Goal: Communication & Community: Answer question/provide support

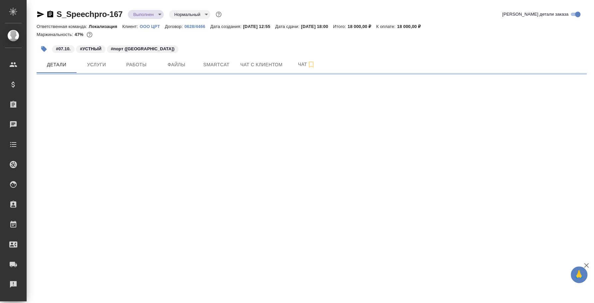
select select "RU"
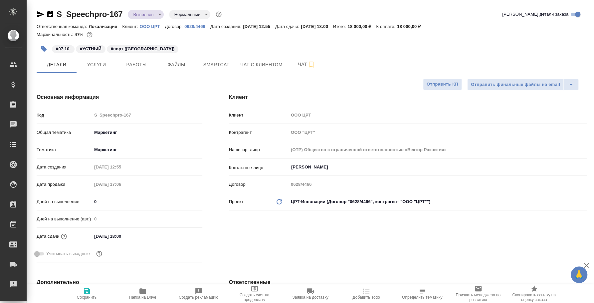
type textarea "x"
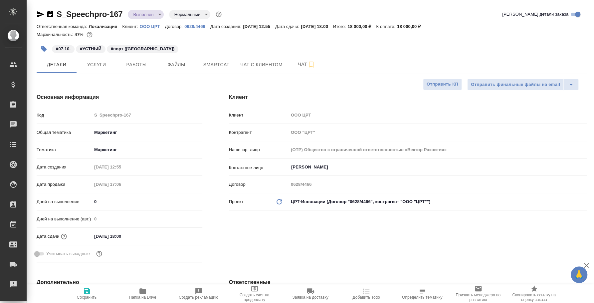
type textarea "x"
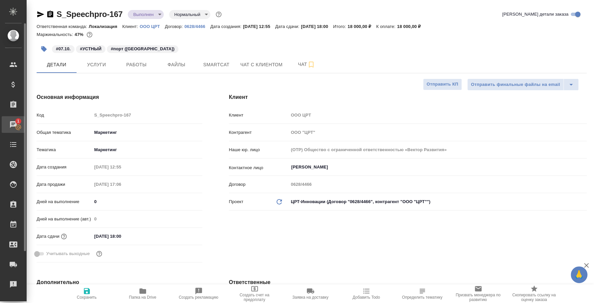
type textarea "x"
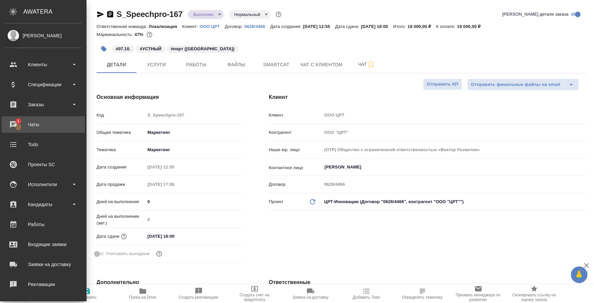
click at [18, 126] on div "Чаты" at bounding box center [43, 125] width 77 height 10
type textarea "x"
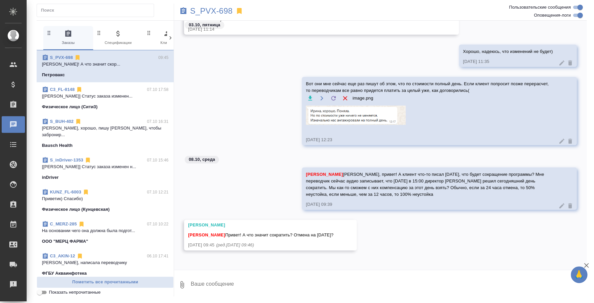
scroll to position [1538, 0]
click at [292, 277] on textarea at bounding box center [388, 284] width 397 height 23
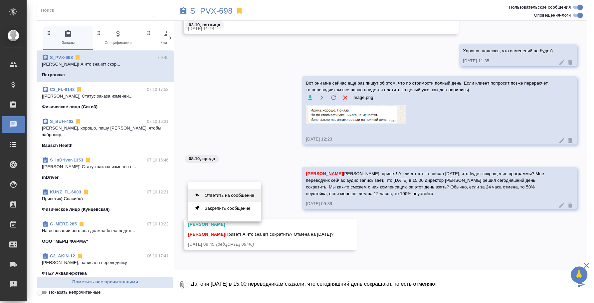
click at [241, 197] on button "Ответить на сообщение" at bounding box center [224, 195] width 73 height 13
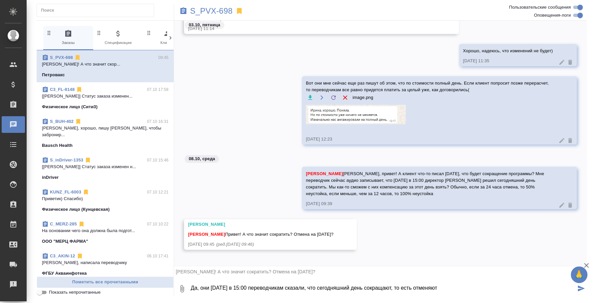
click at [477, 279] on textarea "Да, они вчера в 15:00 переводчикам сказали, что сегодняшний день сокращают, то …" at bounding box center [383, 288] width 386 height 23
type textarea "Да, они вчера в 15:00 переводчикам сказали, что сегодняшний день сокращают, то …"
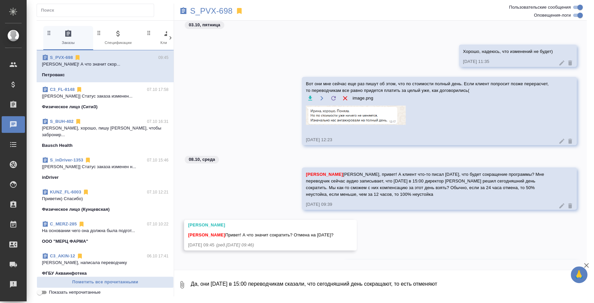
scroll to position [1584, 0]
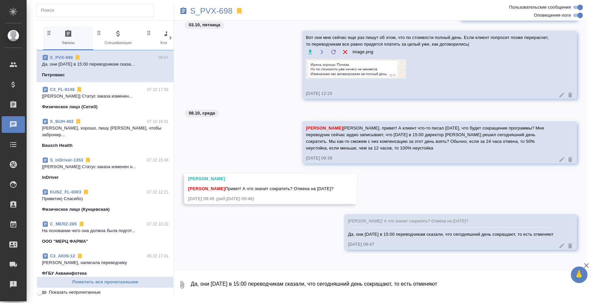
click at [427, 293] on textarea "Да, они [DATE] в 15:00 переводчикам сказали, что сегодняшний день сокращают, то…" at bounding box center [388, 284] width 397 height 23
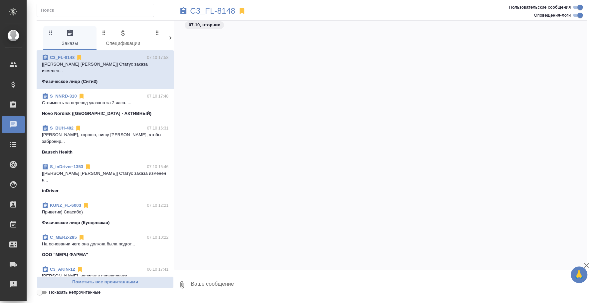
scroll to position [1415, 0]
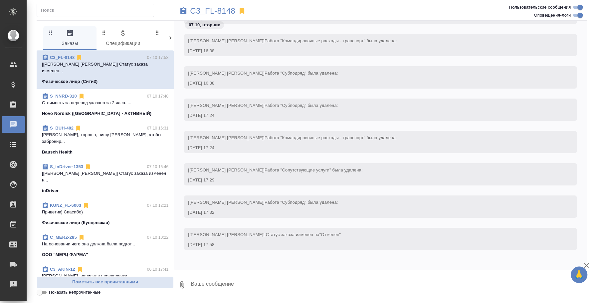
click at [83, 6] on input "text" at bounding box center [97, 10] width 113 height 9
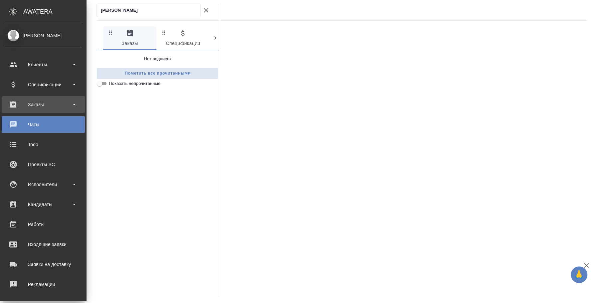
type input "петро"
click at [30, 105] on div "Заказы" at bounding box center [43, 105] width 77 height 10
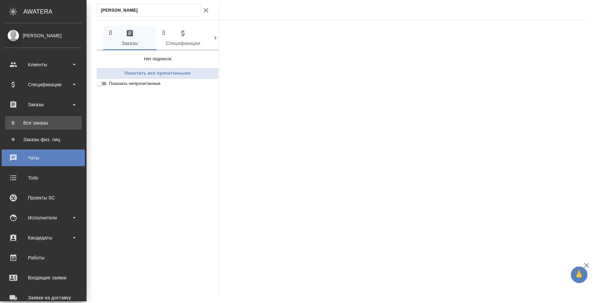
click at [35, 119] on link "В Все заказы" at bounding box center [43, 122] width 77 height 13
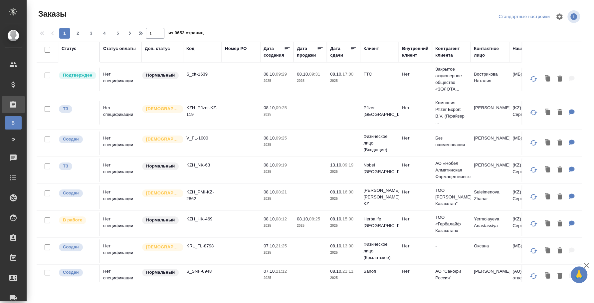
click at [191, 48] on div "Код" at bounding box center [190, 48] width 8 height 7
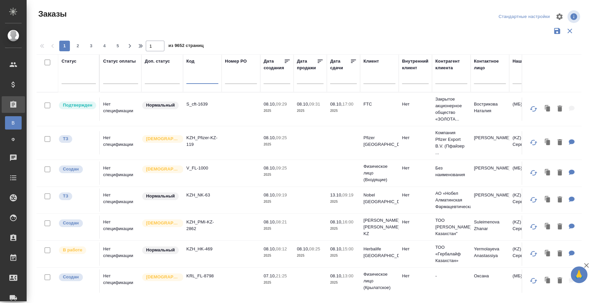
click at [198, 83] on input "text" at bounding box center [202, 80] width 32 height 8
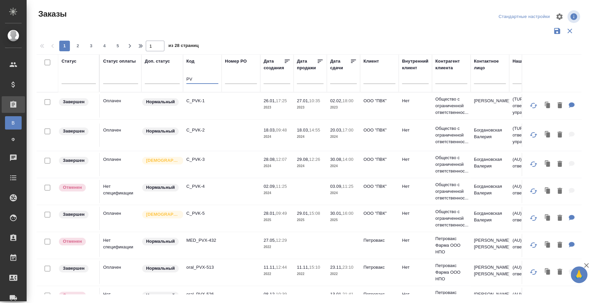
type input "P"
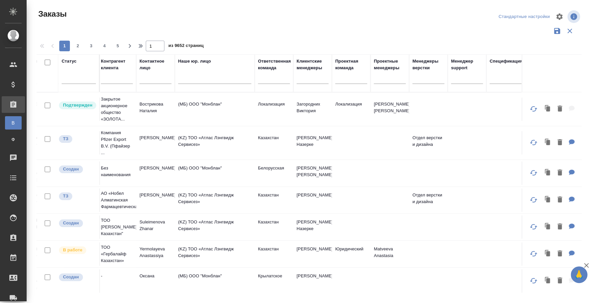
scroll to position [0, 326]
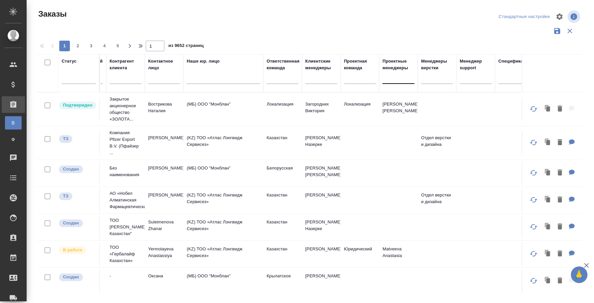
click at [390, 72] on div at bounding box center [399, 77] width 32 height 10
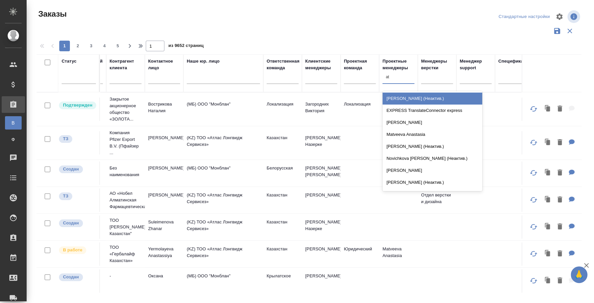
type input "a"
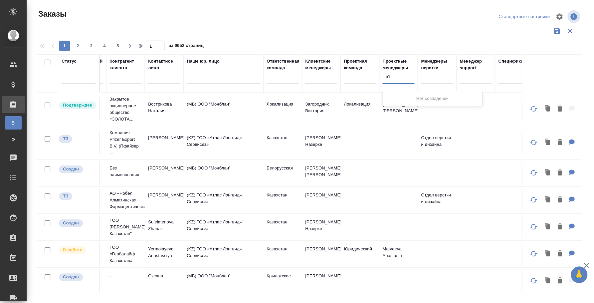
type input "a"
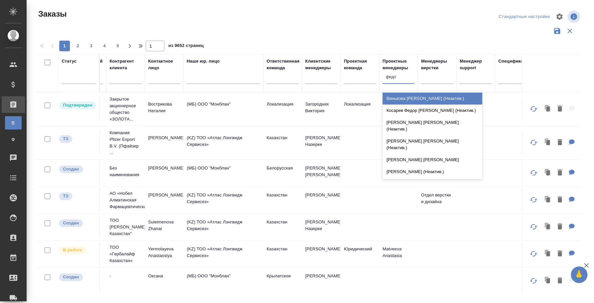
type input "федото"
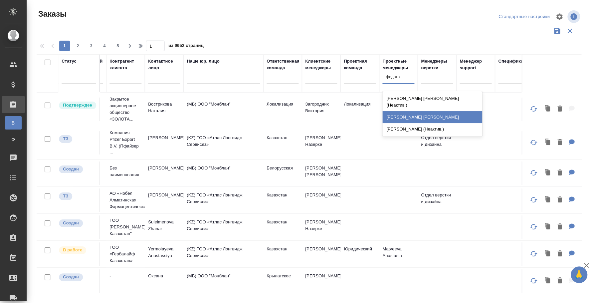
click at [411, 114] on div "[PERSON_NAME]" at bounding box center [433, 117] width 100 height 12
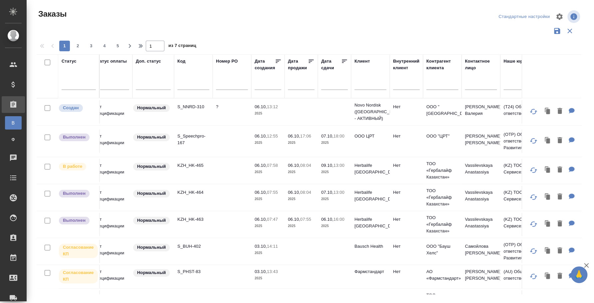
scroll to position [0, 0]
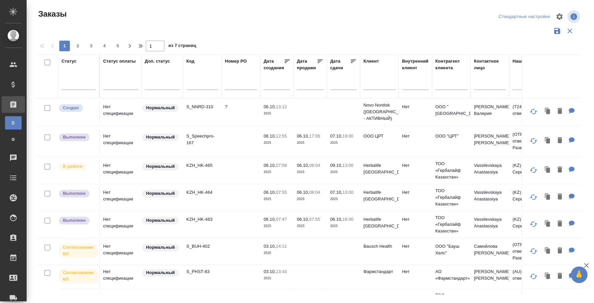
click at [209, 84] on input "text" at bounding box center [202, 85] width 32 height 8
type input "з"
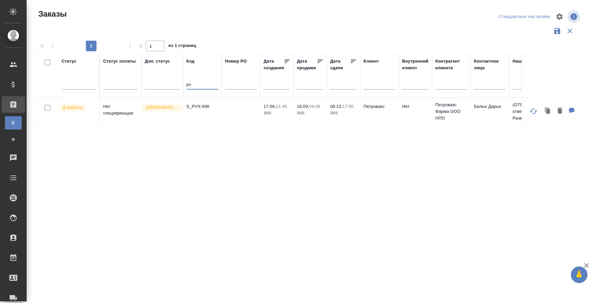
type input "pv"
click at [192, 106] on p "S_PVX-698" at bounding box center [202, 106] width 32 height 7
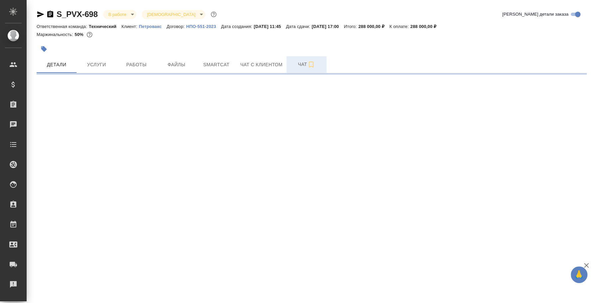
select select "RU"
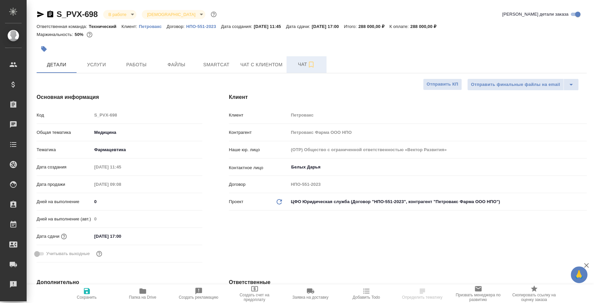
click at [311, 61] on icon "button" at bounding box center [311, 65] width 8 height 8
type textarea "x"
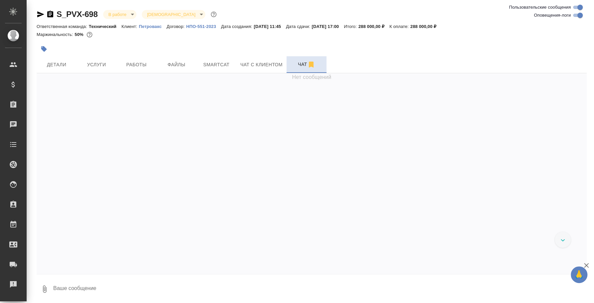
scroll to position [1613, 0]
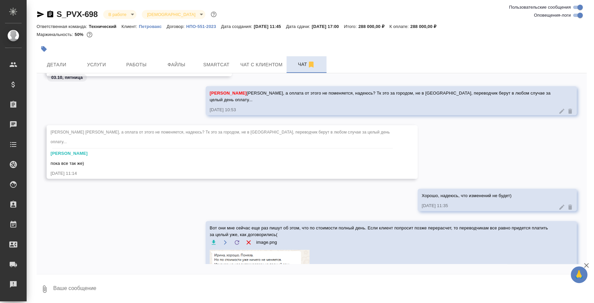
click at [173, 285] on textarea at bounding box center [320, 289] width 534 height 23
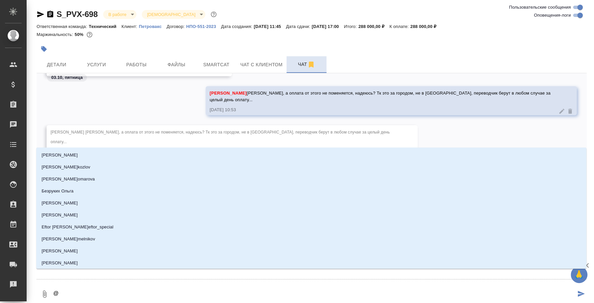
type textarea "@у"
type input "у"
type textarea "@ус"
type input "ус"
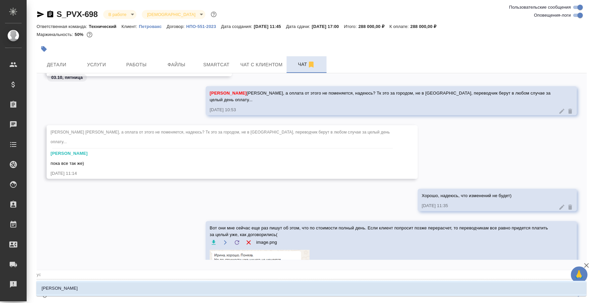
type textarea "@усм"
type input "усм"
type textarea "@усма"
type input "усма"
type textarea "@усман"
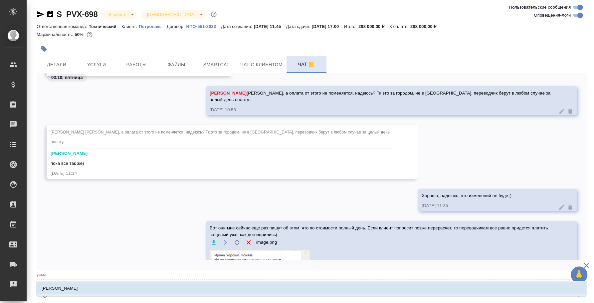
type input "усман"
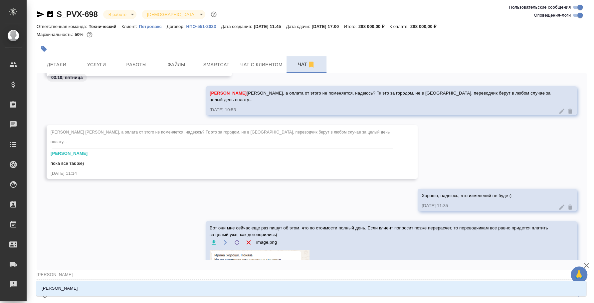
click at [173, 285] on li "Усманова Ольга" at bounding box center [311, 288] width 550 height 12
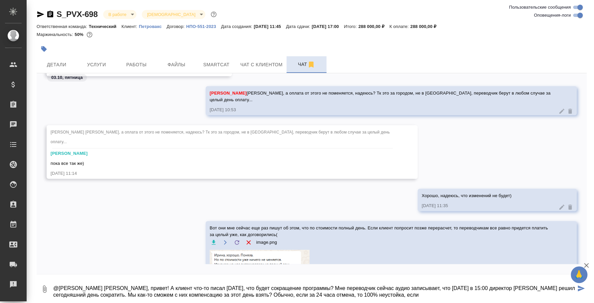
click at [323, 294] on textarea "@Усманова Ольга Оля, привет! А клиент что-то писал вчера, что будет сокращение …" at bounding box center [314, 289] width 523 height 23
click at [388, 296] on textarea "@Усманова Ольга Оля, привет! А клиент что-то писал вчера, что будет сокращение …" at bounding box center [314, 289] width 523 height 23
type textarea "@Усманова Ольга Оля, привет! А клиент что-то писал вчера, что будет сокращение …"
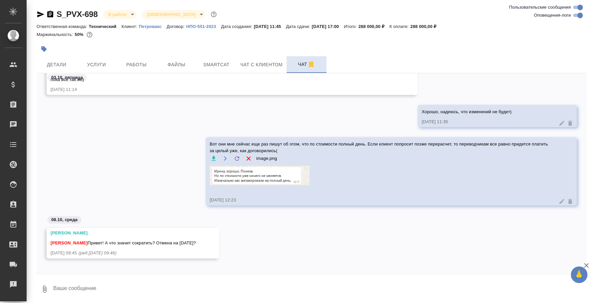
scroll to position [1731, 0]
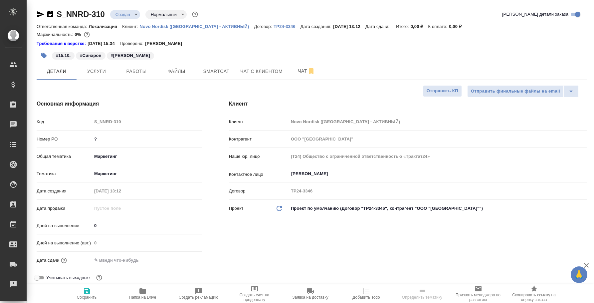
select select "RU"
type textarea "x"
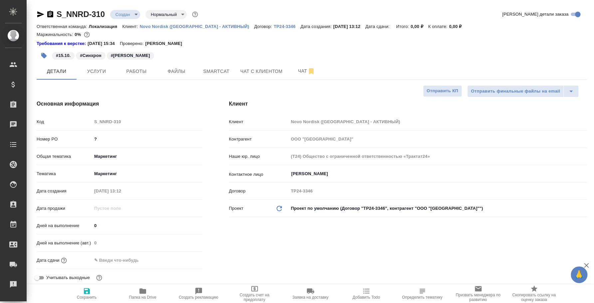
type textarea "x"
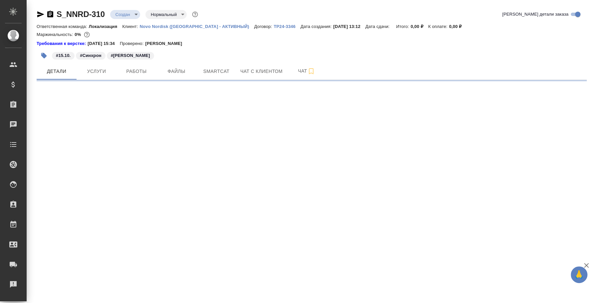
select select "RU"
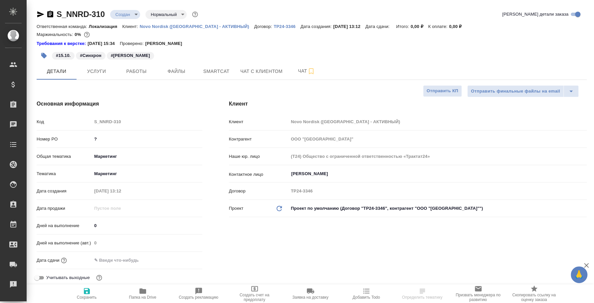
type textarea "x"
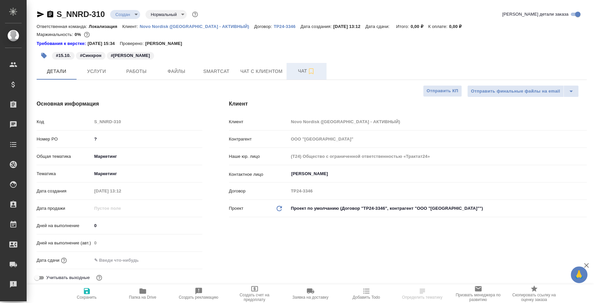
type textarea "x"
click at [308, 74] on icon "button" at bounding box center [311, 71] width 8 height 8
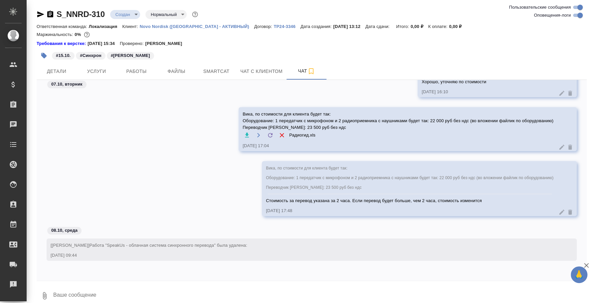
scroll to position [593, 0]
click at [244, 132] on icon "button" at bounding box center [247, 135] width 7 height 7
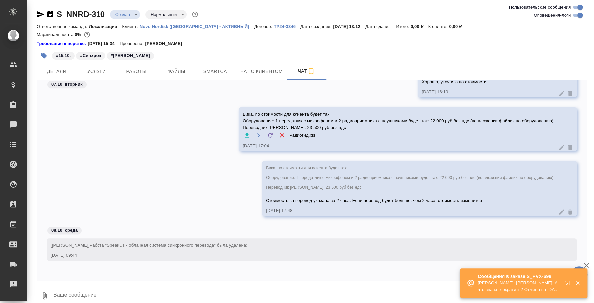
click at [401, 228] on div "08.10, среда" at bounding box center [312, 232] width 550 height 12
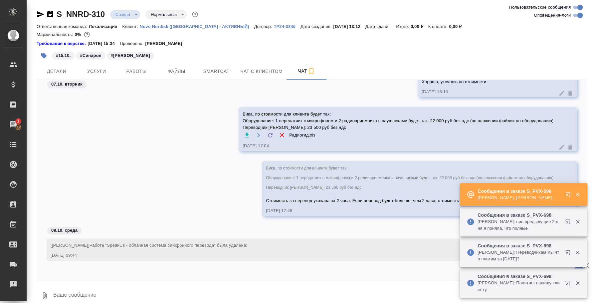
click at [566, 222] on icon "button" at bounding box center [569, 223] width 8 height 8
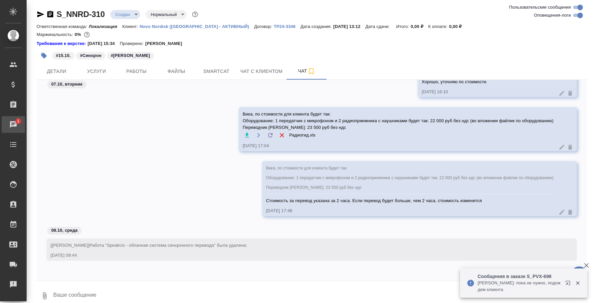
click at [22, 118] on span "1" at bounding box center [18, 121] width 10 height 7
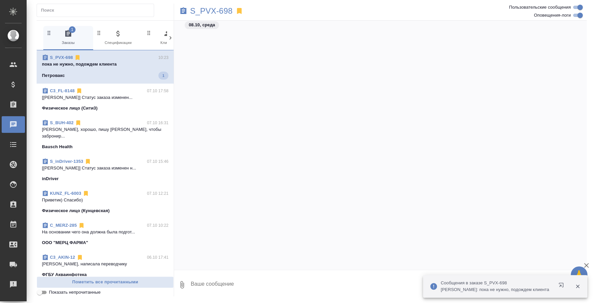
scroll to position [1699, 0]
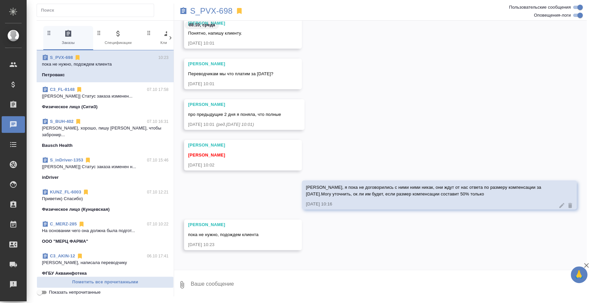
click at [240, 288] on textarea at bounding box center [388, 284] width 397 height 23
type textarea "Но они в любом случае ждут какую-то компенсацию:("
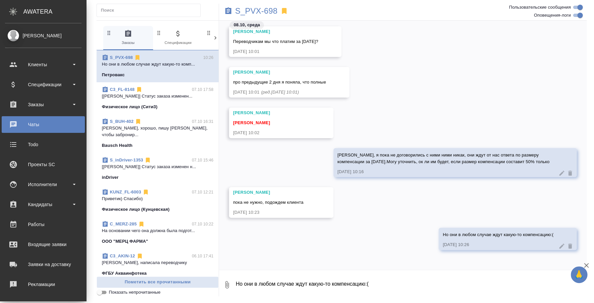
scroll to position [61, 0]
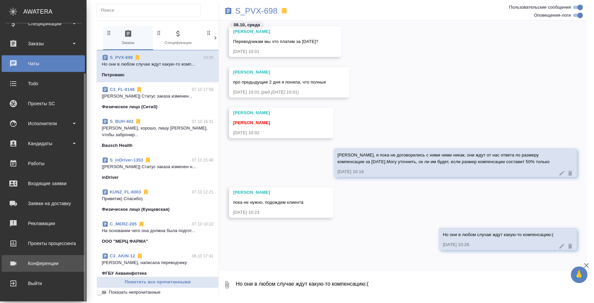
click at [38, 257] on link "Конференции" at bounding box center [43, 263] width 83 height 17
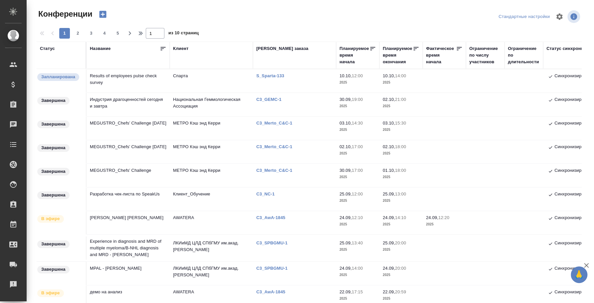
click at [130, 169] on td "MEGUSTRO_Chefs’ Challenge" at bounding box center [128, 175] width 83 height 23
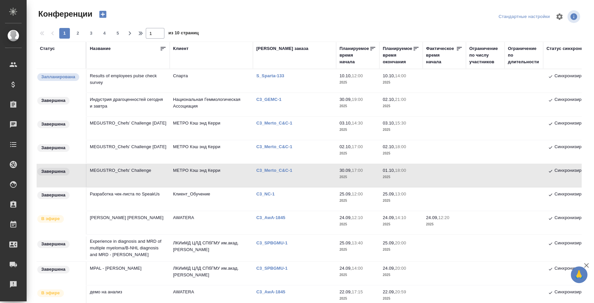
click at [142, 165] on td "MEGUSTRO_Chefs’ Challenge" at bounding box center [128, 175] width 83 height 23
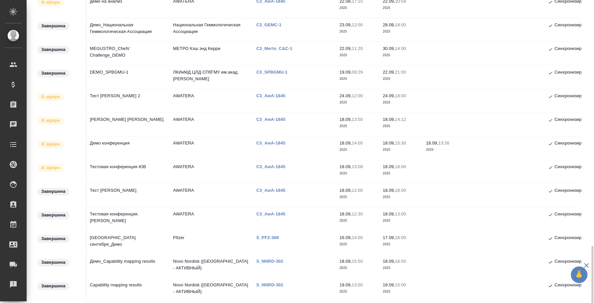
scroll to position [370, 0]
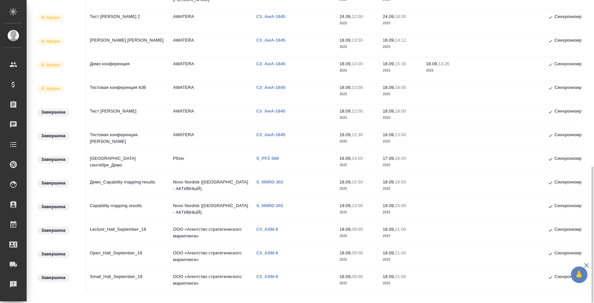
click at [134, 230] on td "Lecture_Hall_September_18" at bounding box center [128, 234] width 83 height 23
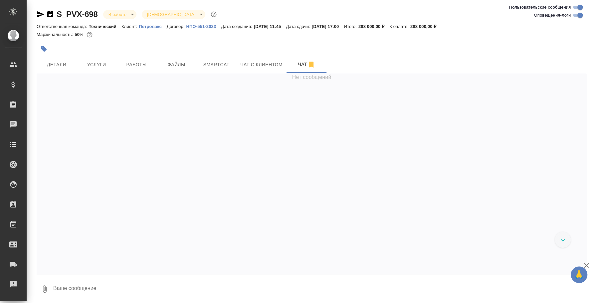
scroll to position [1682, 0]
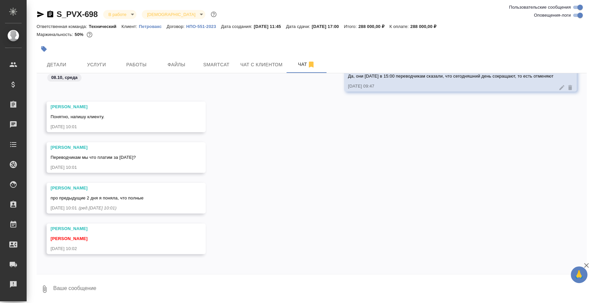
click at [138, 286] on textarea at bounding box center [320, 289] width 534 height 23
type textarea "J"
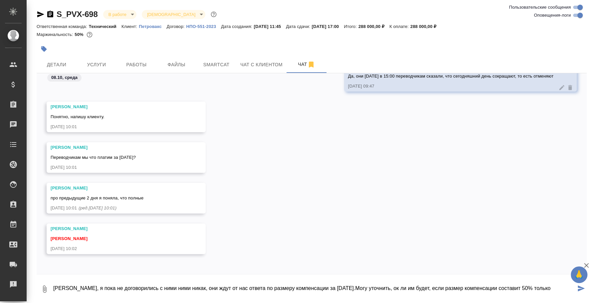
type textarea "[PERSON_NAME], я пока не договорились с ними ними никак, они ждут от нас ответа…"
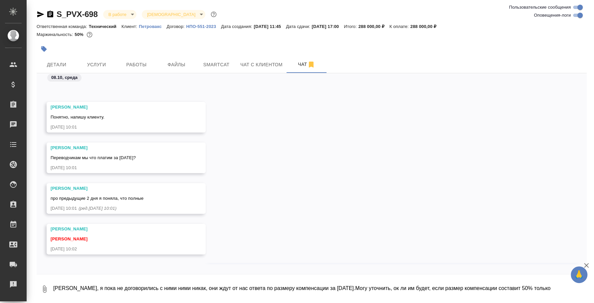
scroll to position [1721, 0]
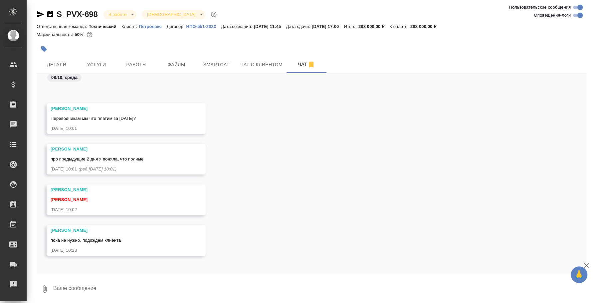
scroll to position [1741, 0]
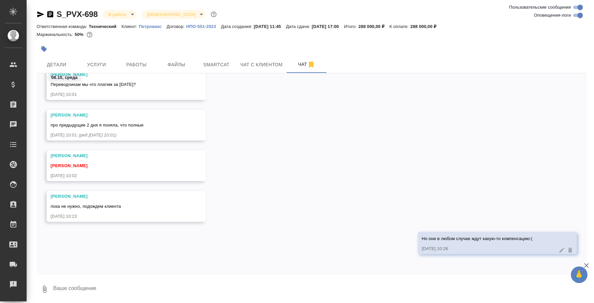
click at [385, 229] on div "Усманова Ольга пока не нужно, подождем клиента 08.10.25, 10:23" at bounding box center [312, 211] width 550 height 41
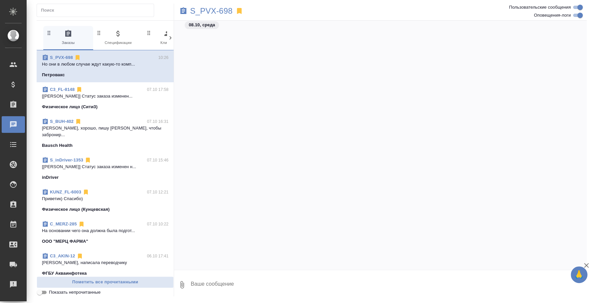
scroll to position [1812, 0]
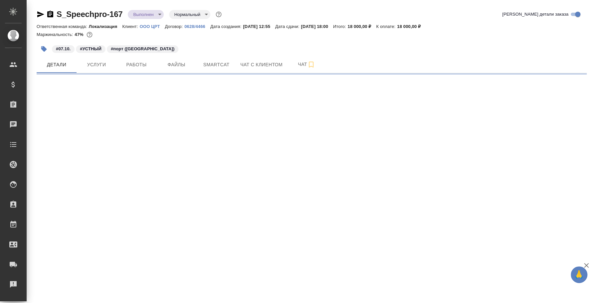
select select "RU"
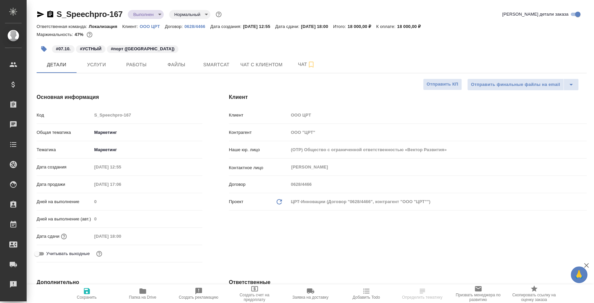
type textarea "x"
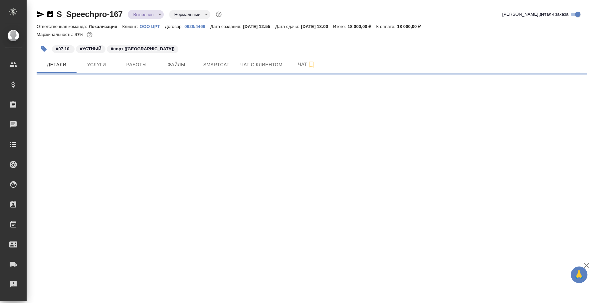
select select "RU"
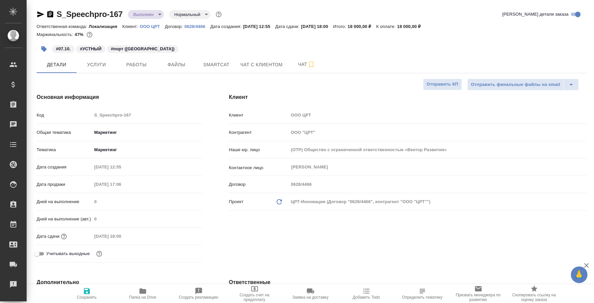
type textarea "x"
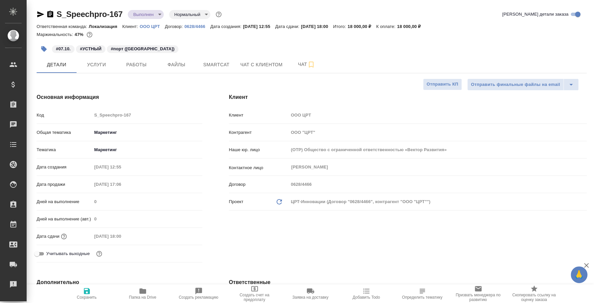
type textarea "x"
click at [63, 68] on span "Детали" at bounding box center [57, 65] width 32 height 8
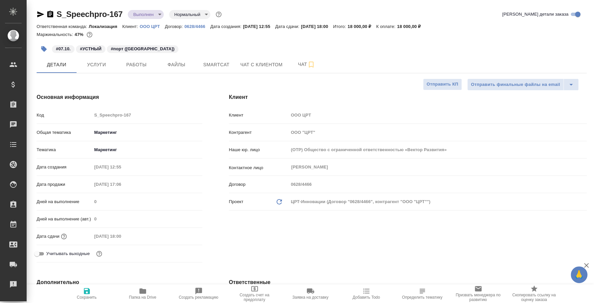
type textarea "x"
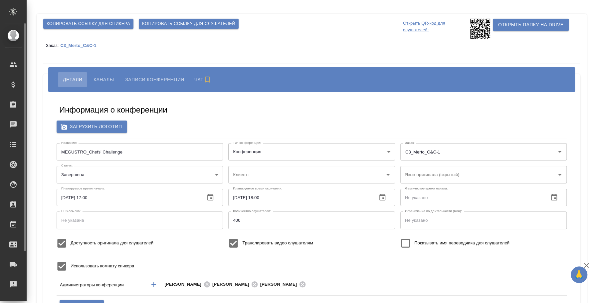
type input "МЕТРО Кэш энд Керри"
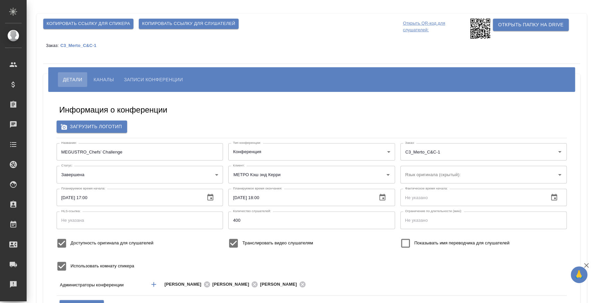
type input "[EMAIL_ADDRESS][DOMAIN_NAME]"
click at [94, 153] on input "MEGUSTRO_Chefs’ Challenge" at bounding box center [140, 151] width 167 height 17
type input "МЕТРО Кэш энд Керри"
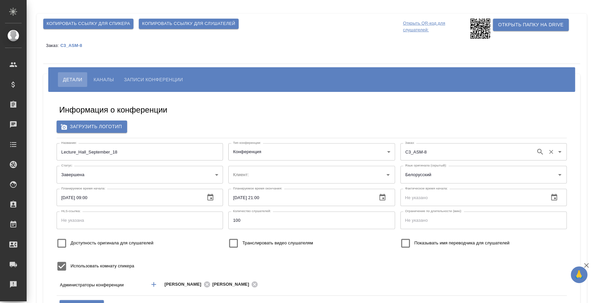
type input "[EMAIL_ADDRESS][DOMAIN_NAME]"
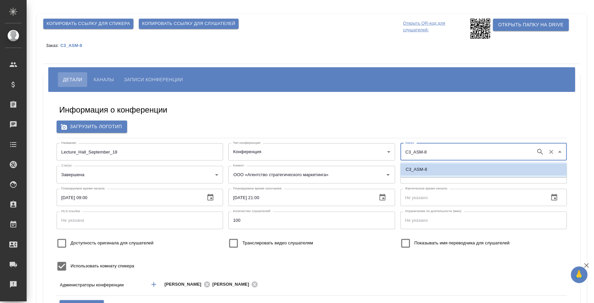
type input "ООО «Агентство стратегического маркетинга»"
click at [443, 154] on input "C3_ASM-8" at bounding box center [468, 151] width 129 height 11
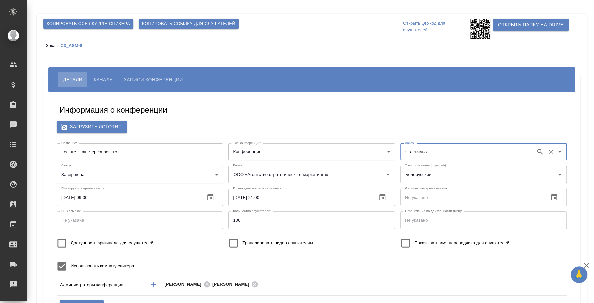
click at [71, 45] on p "C3_ASM-8" at bounding box center [73, 45] width 27 height 5
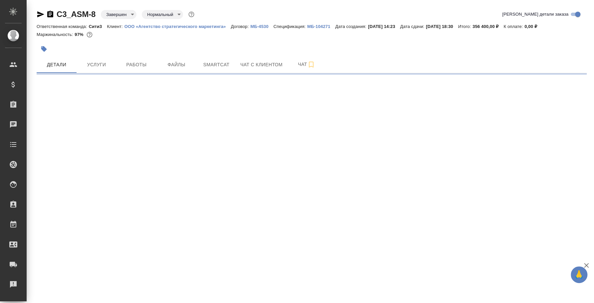
select select "RU"
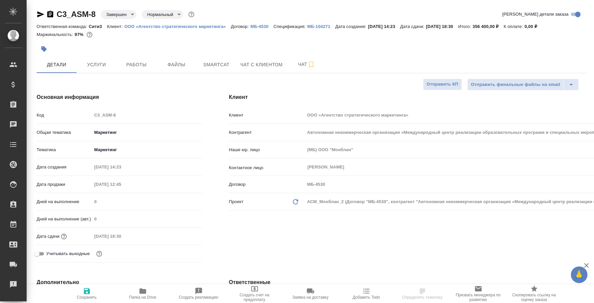
type textarea "x"
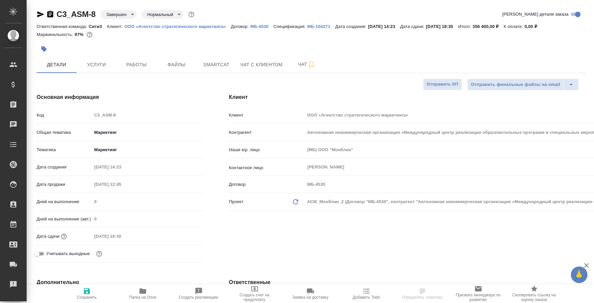
type textarea "x"
type input "[PERSON_NAME]"
type input "Баданян Артак"
click at [41, 13] on icon "button" at bounding box center [40, 14] width 7 height 6
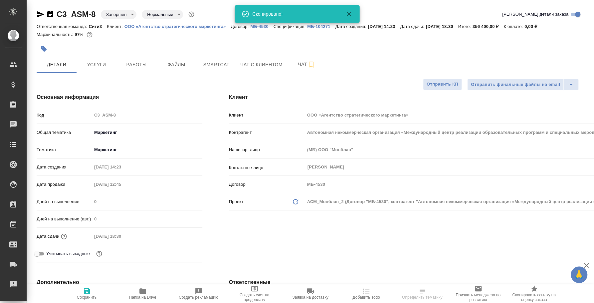
type textarea "x"
select select "RU"
type textarea "x"
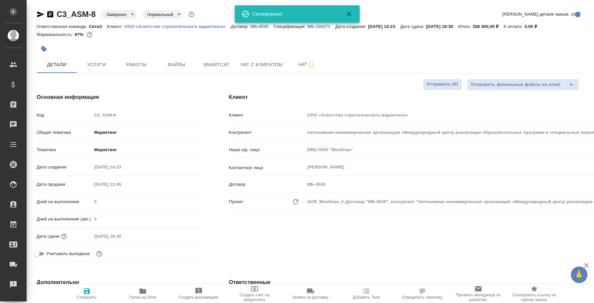
type textarea "x"
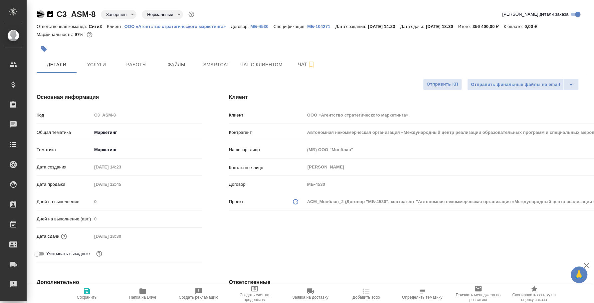
click at [40, 15] on icon "button" at bounding box center [40, 14] width 7 height 6
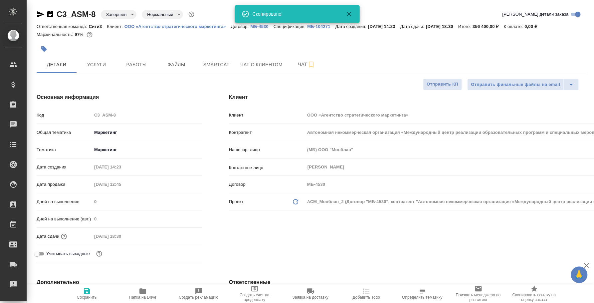
type textarea "x"
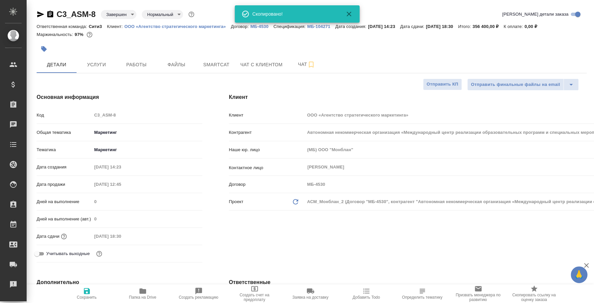
type textarea "x"
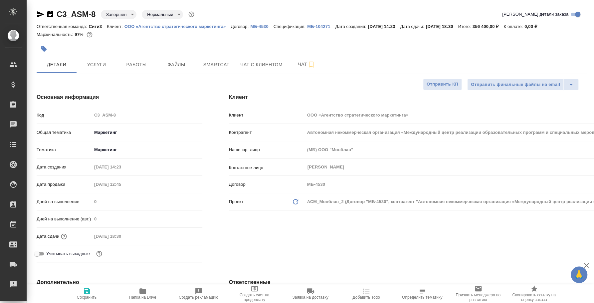
click at [47, 13] on icon "button" at bounding box center [50, 14] width 6 height 7
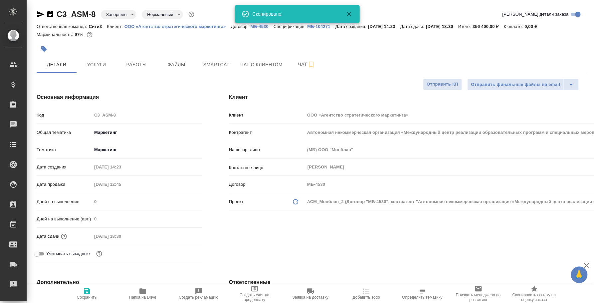
type textarea "x"
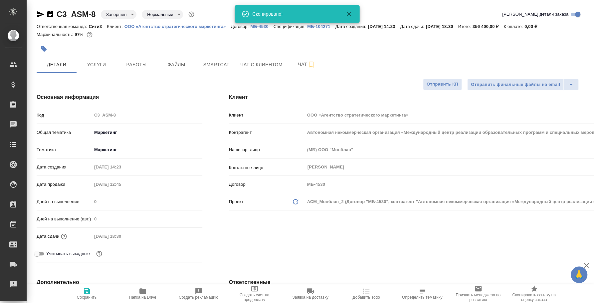
type textarea "x"
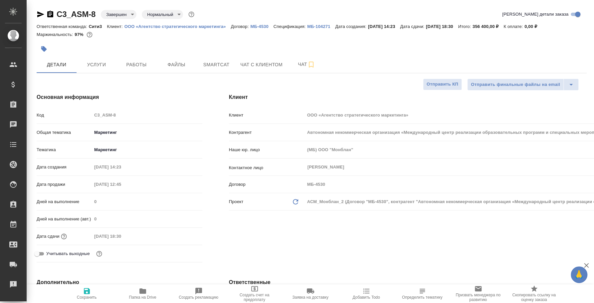
type textarea "x"
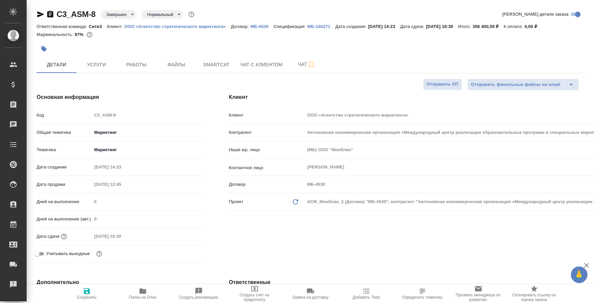
type textarea "x"
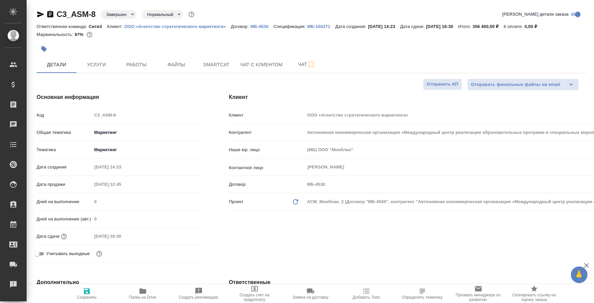
type textarea "x"
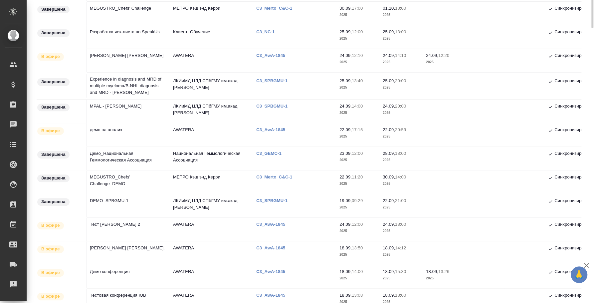
scroll to position [38, 0]
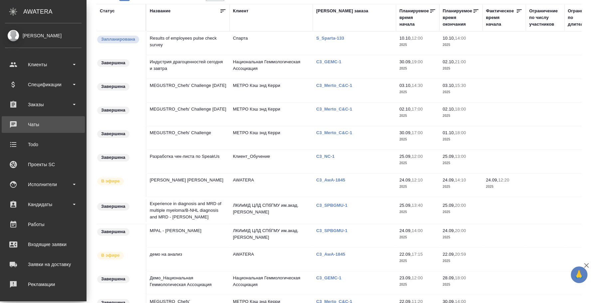
click at [10, 123] on div "Чаты" at bounding box center [43, 125] width 77 height 10
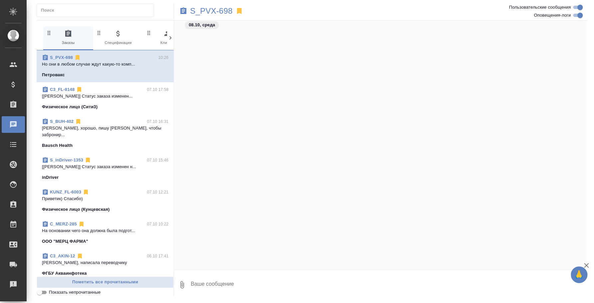
scroll to position [1723, 0]
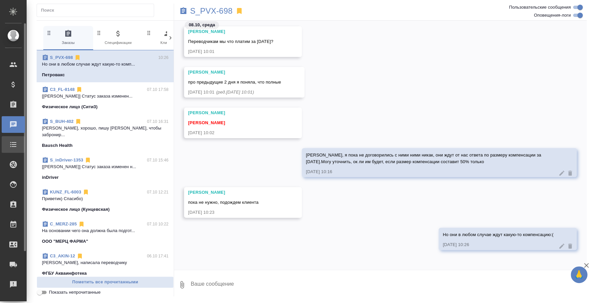
click at [6, 146] on div "Todo" at bounding box center [5, 145] width 17 height 10
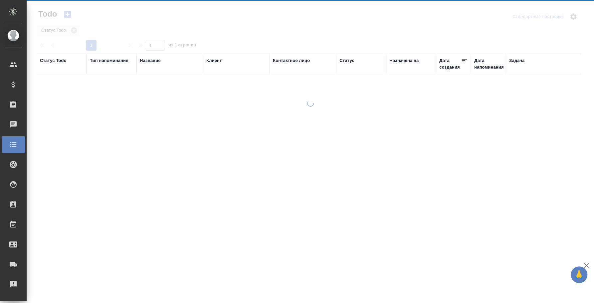
click at [12, 106] on div "Заказы" at bounding box center [5, 105] width 17 height 10
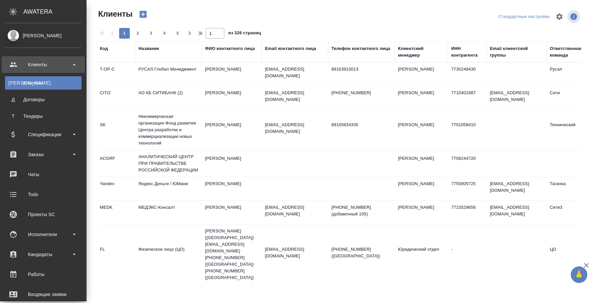
select select "RU"
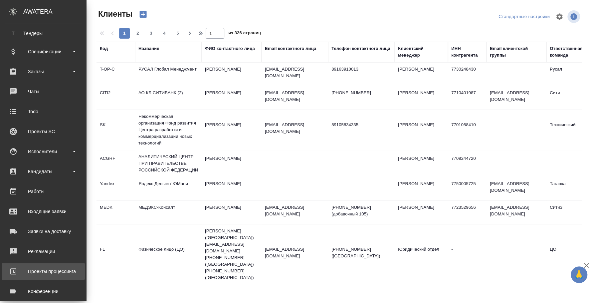
scroll to position [111, 0]
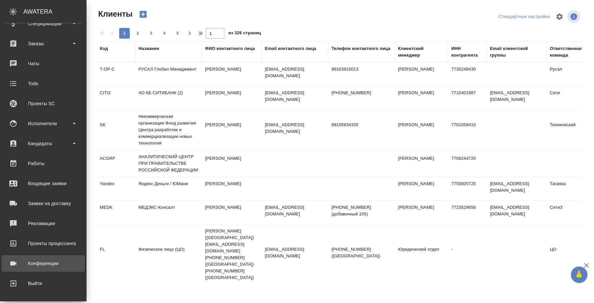
click at [60, 261] on div "Конференции" at bounding box center [43, 263] width 77 height 10
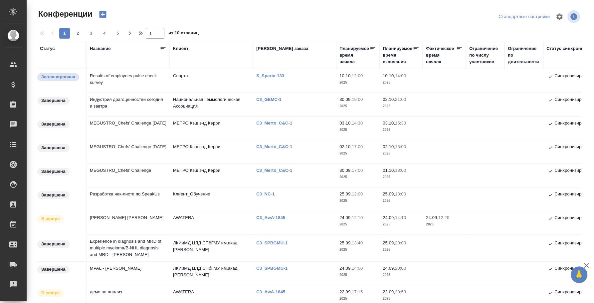
type input "[PERSON_NAME]"
click at [276, 123] on p "C3_Merto_C&C-1" at bounding box center [276, 123] width 41 height 5
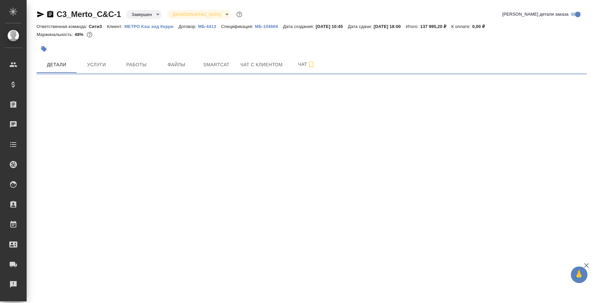
select select "RU"
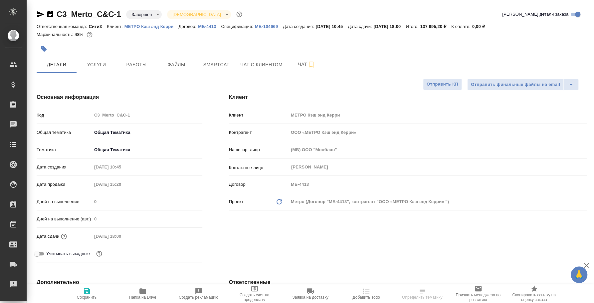
type textarea "x"
click at [302, 68] on span "Чат" at bounding box center [307, 64] width 32 height 8
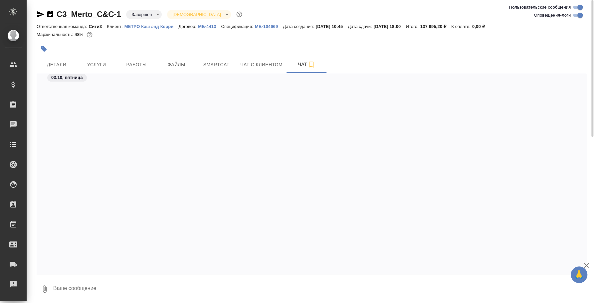
scroll to position [2015, 0]
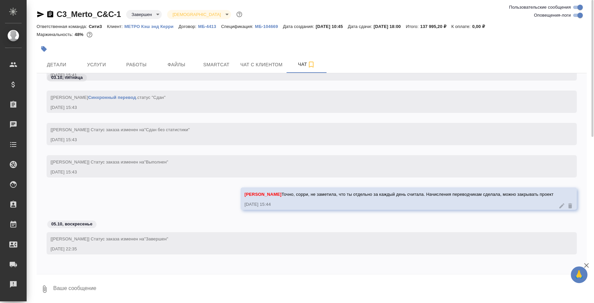
click at [245, 286] on textarea at bounding box center [320, 289] width 534 height 23
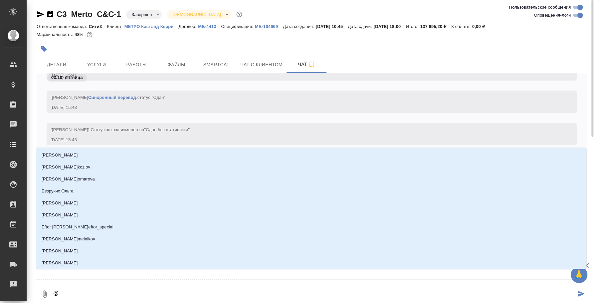
click at [244, 286] on textarea "@" at bounding box center [314, 294] width 523 height 23
type textarea "@y"
type input "y"
type textarea "@yb"
type input "yb"
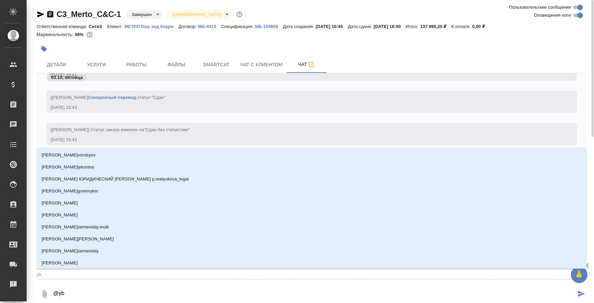
type textarea "@ybr"
type input "ybr"
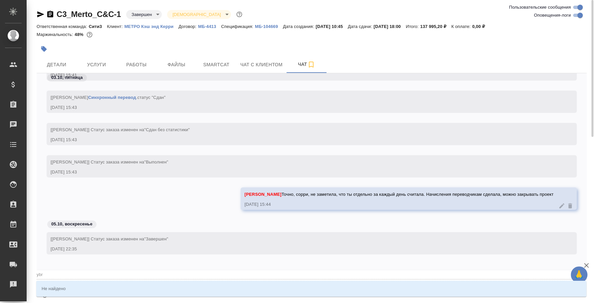
type textarea "@yb"
type input "yb"
type textarea "@y"
type input "y"
type textarea "@"
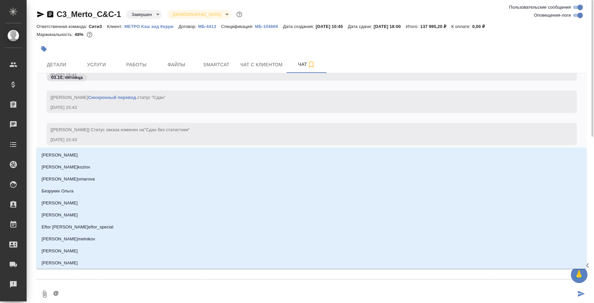
type textarea "@y"
type input "y"
type textarea "@y'b"
type input "y'b"
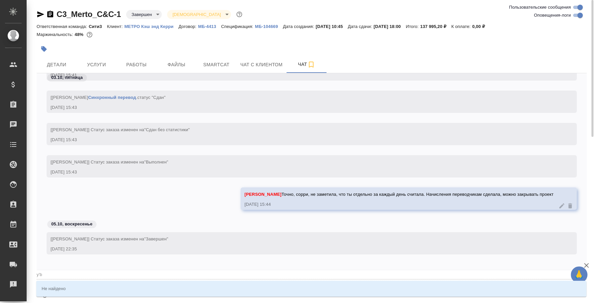
type textarea "@y'b'r"
type input "y'b'r"
type textarea "@y'b'r'b"
type input "y'b'r'b"
type textarea "@y'b'r"
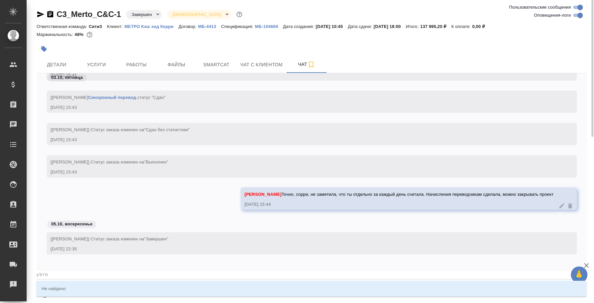
type input "y'b'r"
type textarea "@y'b"
type input "y'b"
type textarea "@y"
type input "y"
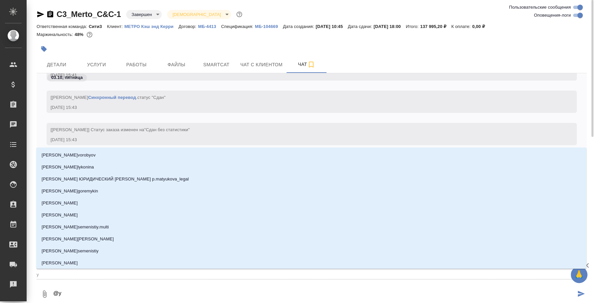
type textarea "@"
type textarea "@н"
type input "н"
type textarea "@нк"
type input "нк"
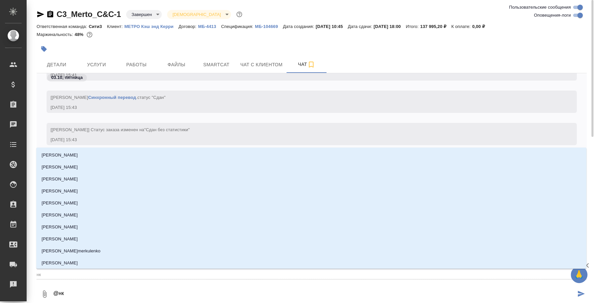
type textarea "@нки"
type input "нки"
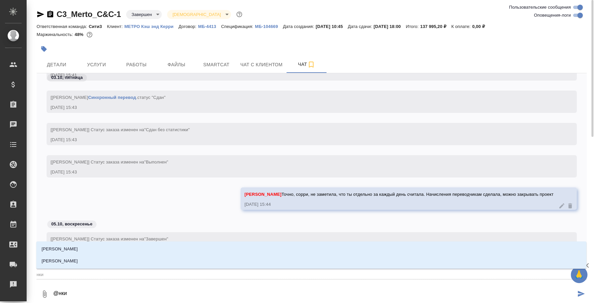
type textarea "@нк"
type input "нк"
type textarea "@н"
type input "н"
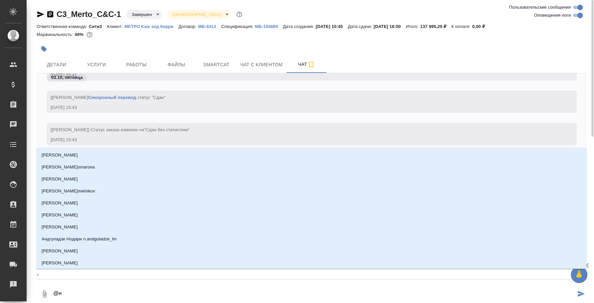
type textarea "@ни"
type input "ни"
type textarea "@ник"
type input "ник"
type textarea "@никт"
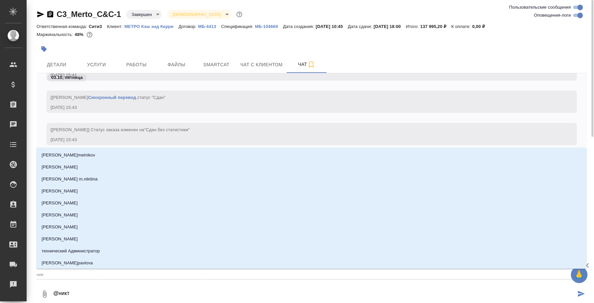
type input "никт"
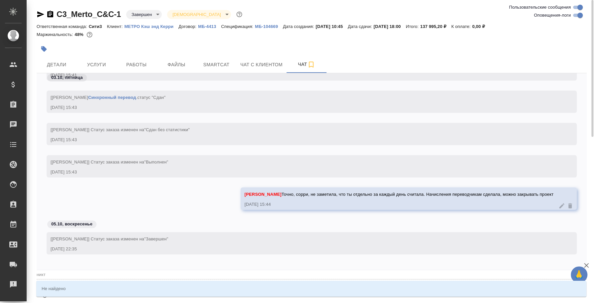
type textarea "@никти"
type input "никти"
type textarea "@никт"
type input "никт"
type textarea "@ник"
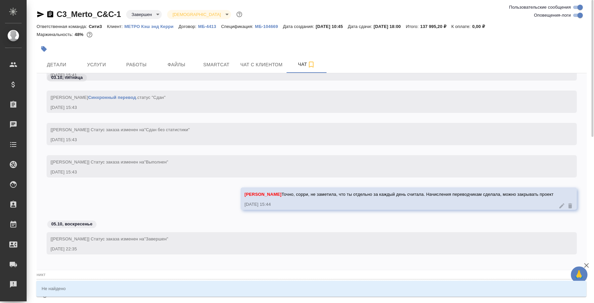
type input "ник"
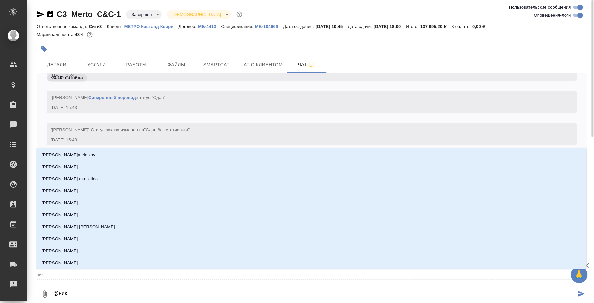
type textarea "@ники"
type input "ники"
type textarea "@никиа"
type input "никиа"
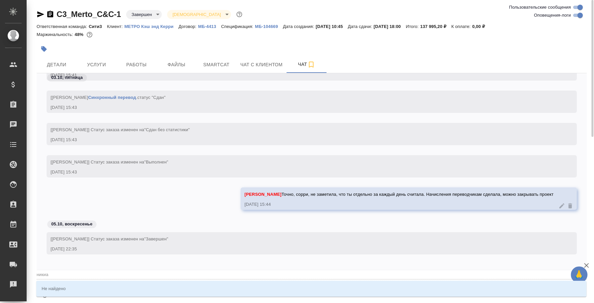
type textarea "@ники"
type input "ники"
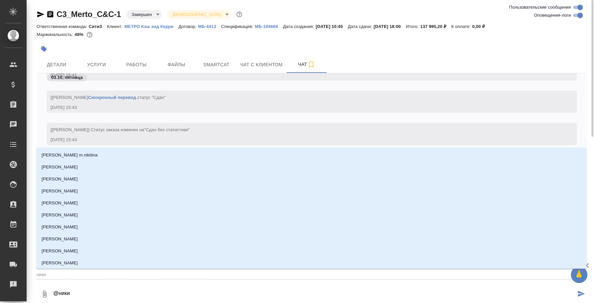
type textarea "@никит"
type input "никит"
type textarea "@никити"
type input "никити"
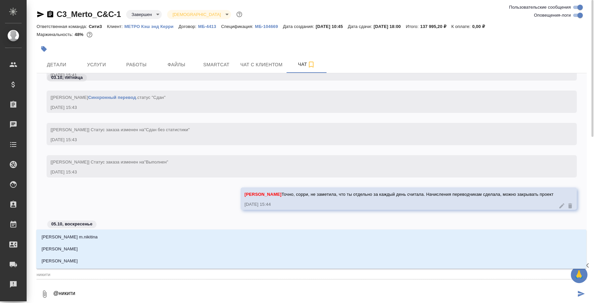
type textarea "@никитин"
type input "никитин"
type textarea "@никитина"
type input "никитина"
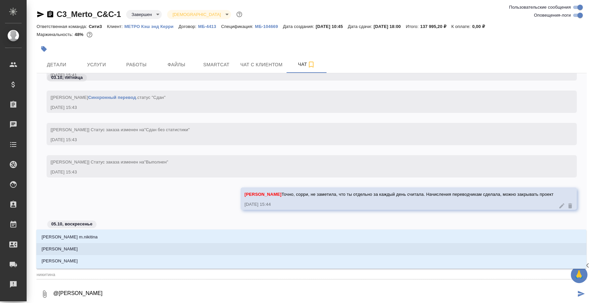
click at [204, 248] on li "[PERSON_NAME]" at bounding box center [311, 249] width 550 height 12
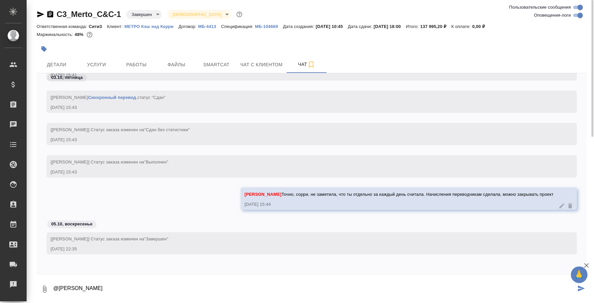
paste textarea "[URL][DOMAIN_NAME]"
click at [199, 259] on div "[Никитина Татьяна] Статус заказа изменен на "Завершен" 05.10.25, 22:35" at bounding box center [312, 248] width 550 height 32
click at [230, 286] on textarea "@Никитина Татьяна https://disk.360.yandex.ru/d/II_thKciV4Msdg" at bounding box center [314, 288] width 523 height 23
click at [104, 285] on textarea "@Никитина Татьяна https://disk.360.yandex.ru/d/II_thKciV4Msdg" at bounding box center [314, 288] width 523 height 23
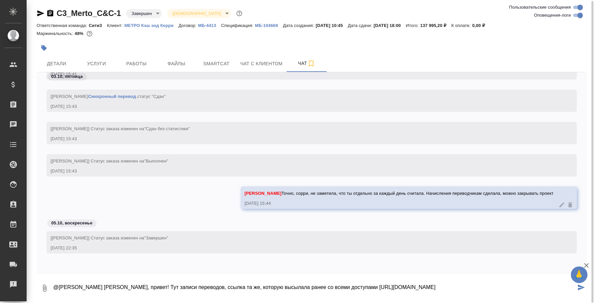
drag, startPoint x: 105, startPoint y: 282, endPoint x: 524, endPoint y: 269, distance: 419.8
click at [524, 269] on div "03.10, пятница [Федотова Ирина] Работа Синхронный перевод . статус "Сдан" 03.10…" at bounding box center [312, 185] width 550 height 227
click at [476, 286] on textarea "@Никитина Татьяна Таня, привет! Тут записи переводов, ссылка та же, которую выс…" at bounding box center [314, 288] width 523 height 23
drag, startPoint x: 105, startPoint y: 284, endPoint x: 494, endPoint y: 292, distance: 389.0
click at [494, 292] on textarea "@Никитина Татьяна Таня, привет! Тут записи переводов, ссылка та же, которую выс…" at bounding box center [314, 288] width 523 height 23
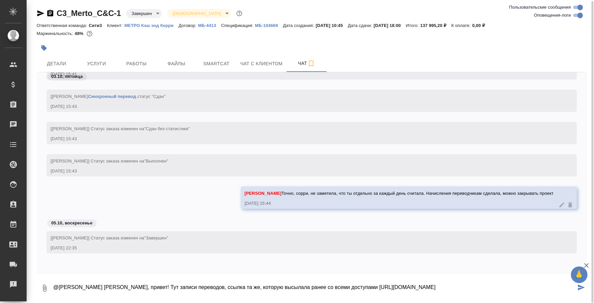
click at [464, 286] on textarea "@Никитина Татьяна Таня, привет! Тут записи переводов, ссылка та же, которую выс…" at bounding box center [314, 288] width 523 height 23
drag, startPoint x: 105, startPoint y: 286, endPoint x: 593, endPoint y: 303, distance: 488.5
click at [593, 303] on html "🙏 .cls-1 fill:#fff; AWATERA Fedotova Irina Клиенты Спецификации Заказы 0 Чаты T…" at bounding box center [297, 151] width 594 height 303
type textarea "@Никитина Татьяна"
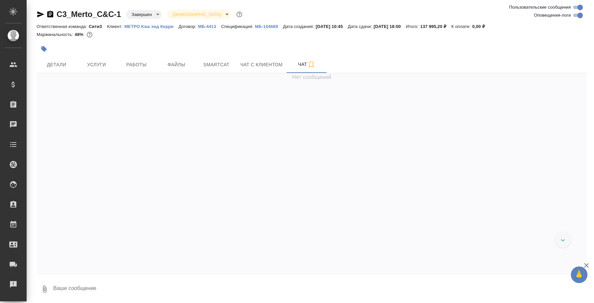
scroll to position [2060, 0]
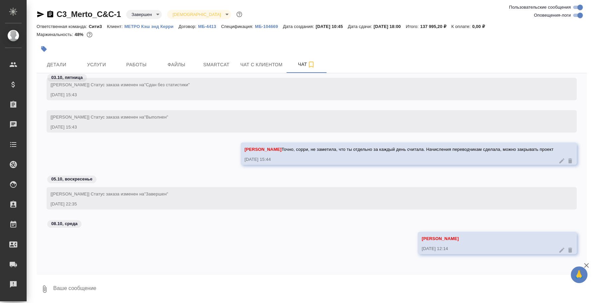
click at [393, 282] on textarea at bounding box center [320, 289] width 534 height 23
paste textarea "[PERSON_NAME], привет! Тут записи переводов, ссылка та же, которую высылала ран…"
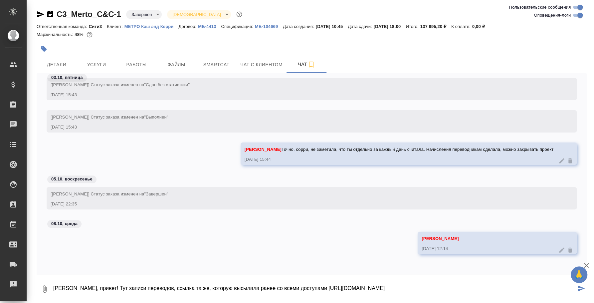
type textarea "[PERSON_NAME], привет! Тут записи переводов, ссылка та же, которую высылала ран…"
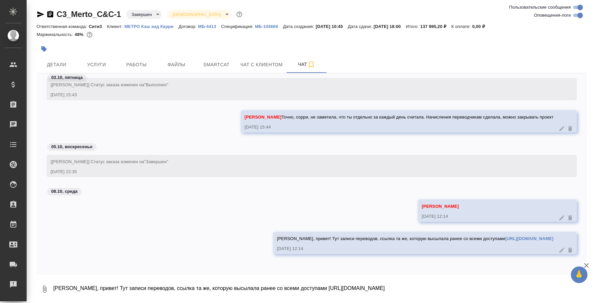
click at [506, 238] on link "[URL][DOMAIN_NAME]" at bounding box center [530, 238] width 48 height 5
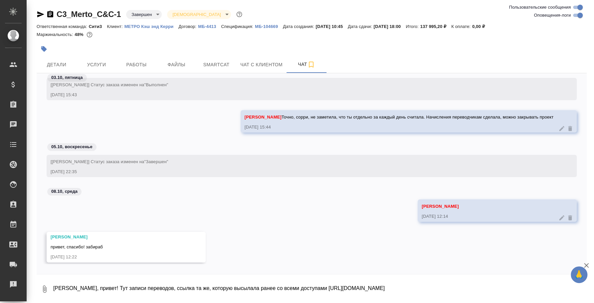
scroll to position [2100, 0]
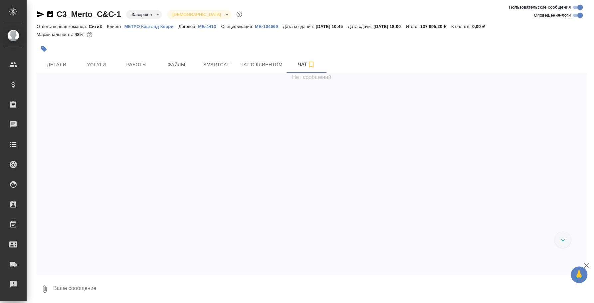
scroll to position [2133, 0]
